Goal: Information Seeking & Learning: Learn about a topic

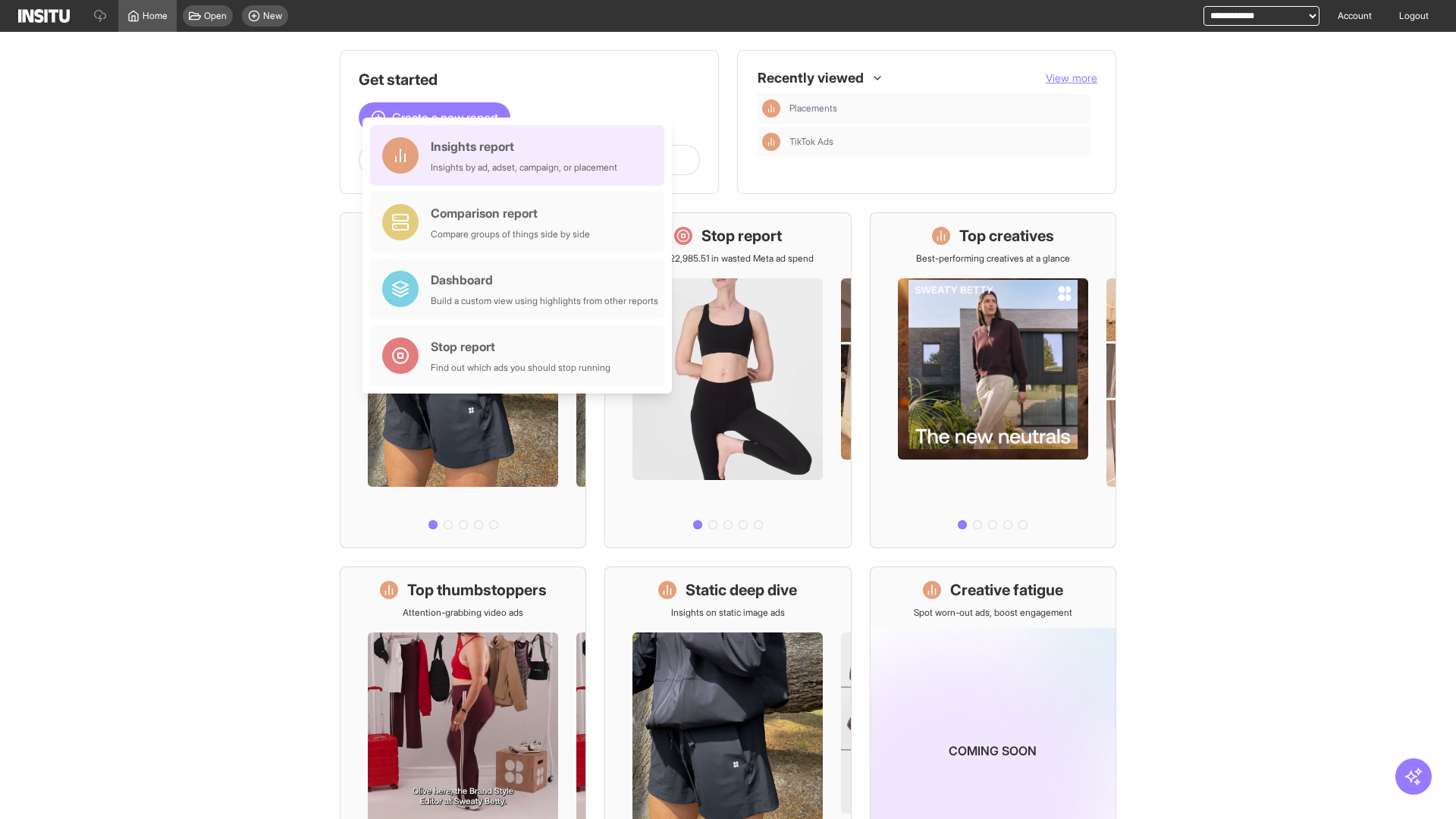
click at [521, 156] on div "Insights report Insights by ad, adset, campaign, or placement" at bounding box center [524, 155] width 187 height 36
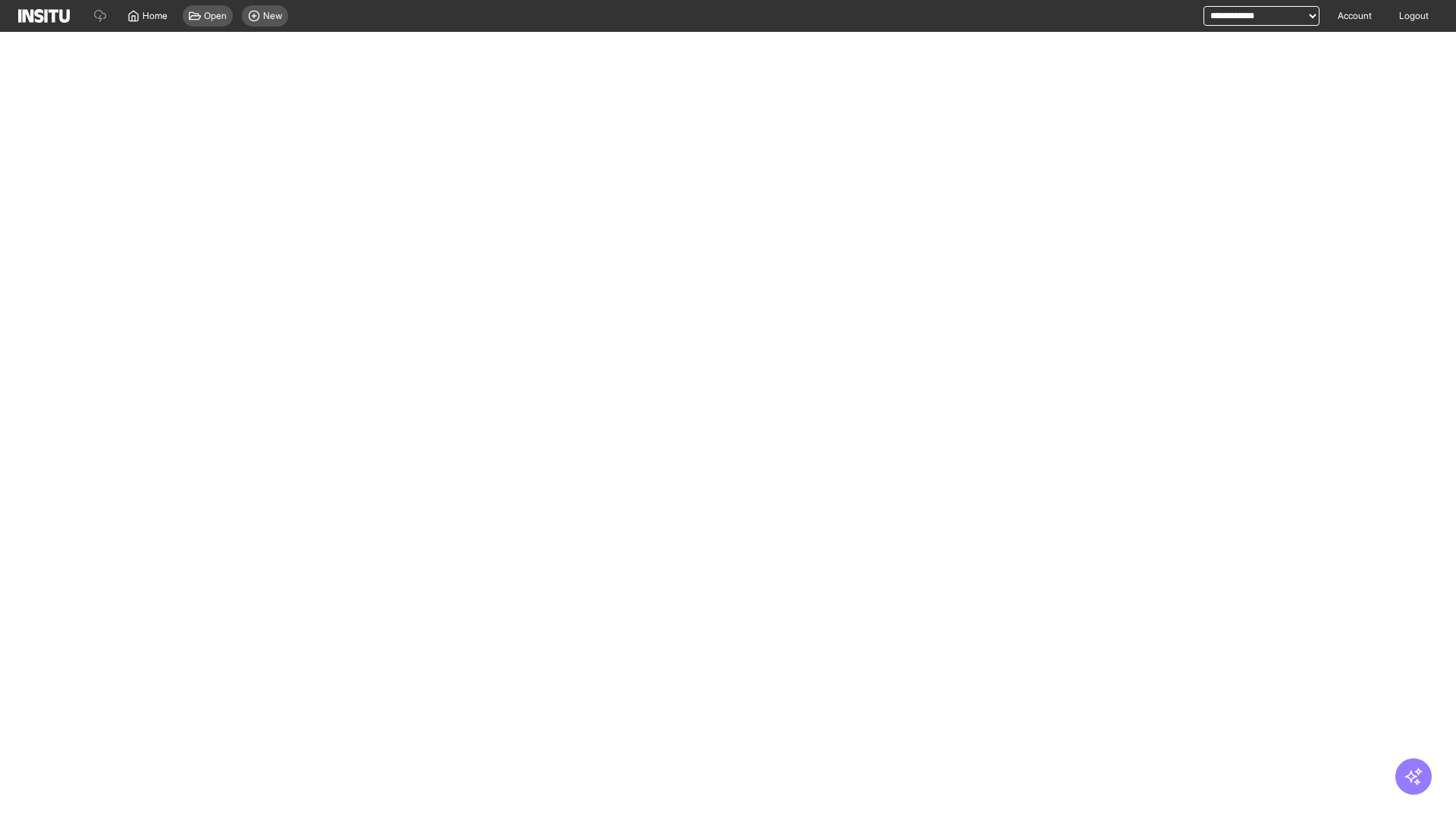
select select "**"
